Goal: Task Accomplishment & Management: Complete application form

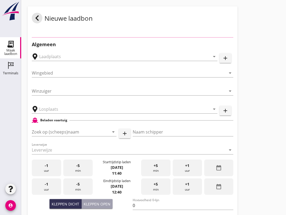
click at [215, 14] on div "Nieuwe laadbon" at bounding box center [133, 17] width 210 height 23
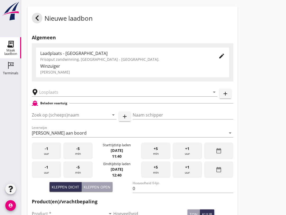
click at [53, 119] on input "Zoek op (scheeps)naam" at bounding box center [67, 114] width 70 height 8
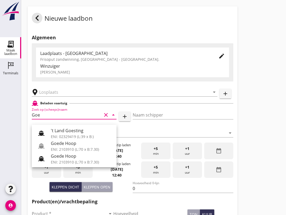
click at [85, 156] on div "Goede Hoop" at bounding box center [81, 156] width 61 height 6
type input "Goede Hoop"
type input "[PERSON_NAME]"
type input "555"
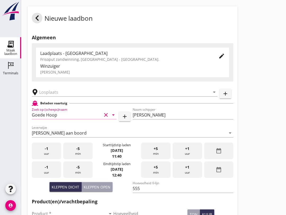
click at [81, 96] on input "text" at bounding box center [120, 92] width 163 height 8
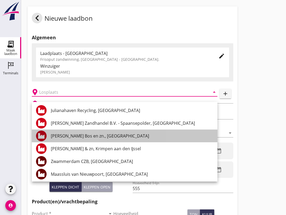
click at [106, 137] on div "[PERSON_NAME] Bos en zn., [GEOGRAPHIC_DATA]" at bounding box center [132, 135] width 162 height 6
type input "[PERSON_NAME] Bos en zn., [GEOGRAPHIC_DATA]"
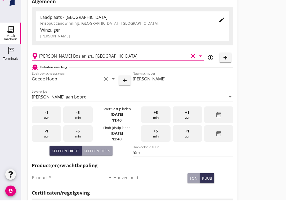
scroll to position [24, 0]
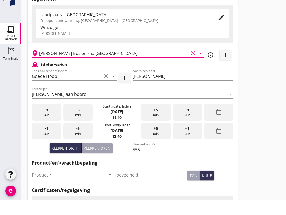
click at [55, 185] on input "Product *" at bounding box center [69, 189] width 74 height 8
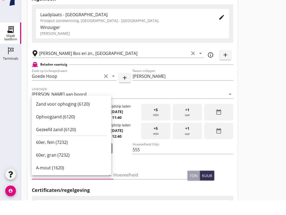
click at [72, 125] on div "Ophoogzand (6120)" at bounding box center [71, 131] width 71 height 13
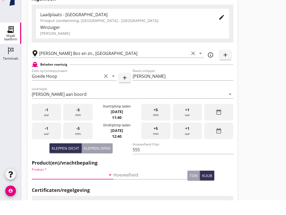
type input "Ophoogzand (6120)"
